Goal: Transaction & Acquisition: Purchase product/service

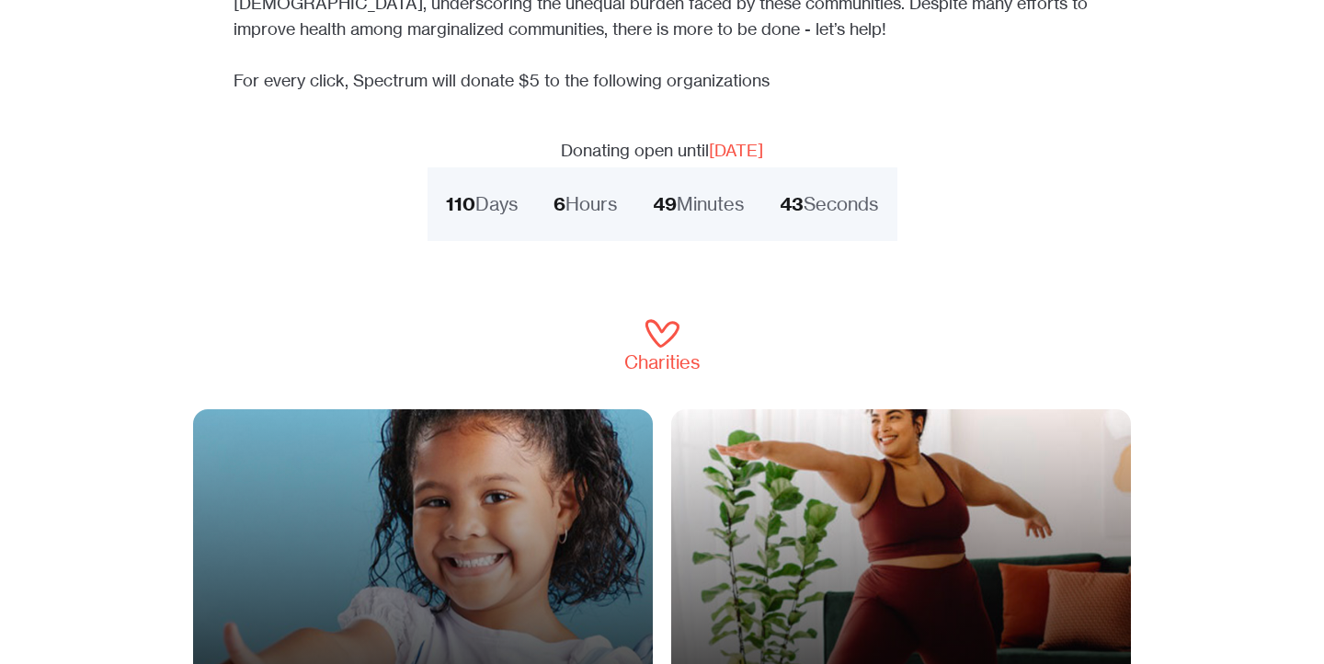
scroll to position [829, 0]
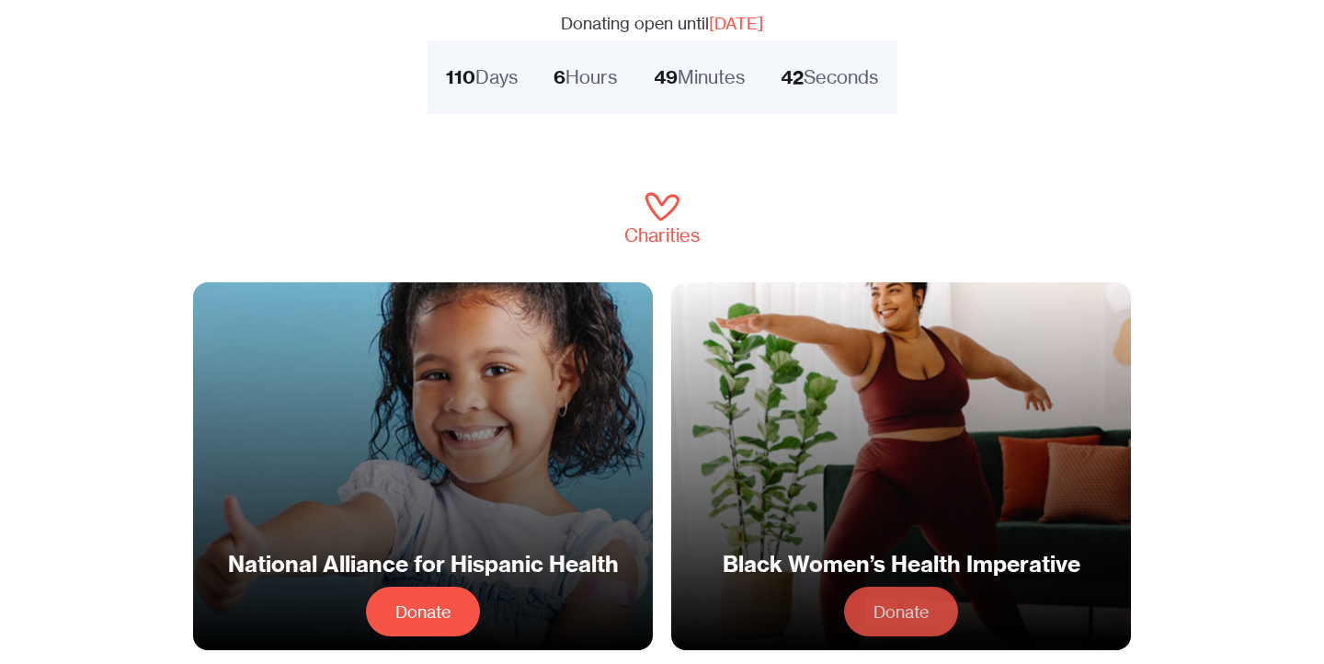
click at [921, 593] on link "Donate" at bounding box center [901, 611] width 114 height 50
